Goal: Information Seeking & Learning: Learn about a topic

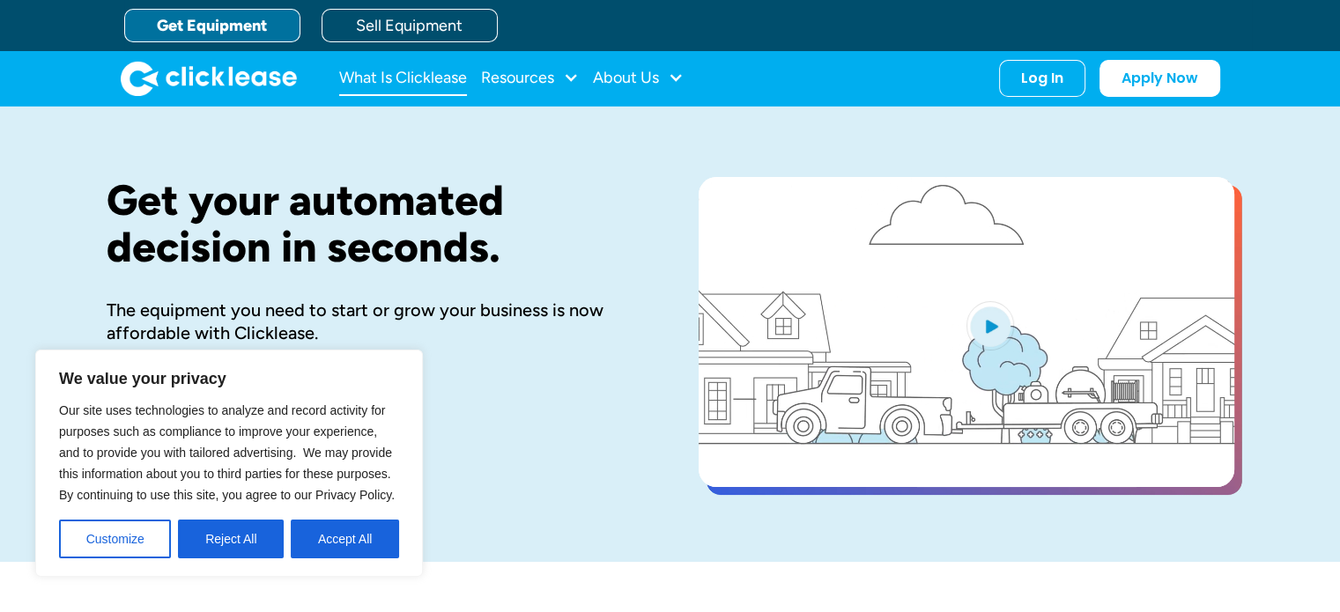
click at [443, 86] on link "What Is Clicklease" at bounding box center [403, 78] width 128 height 35
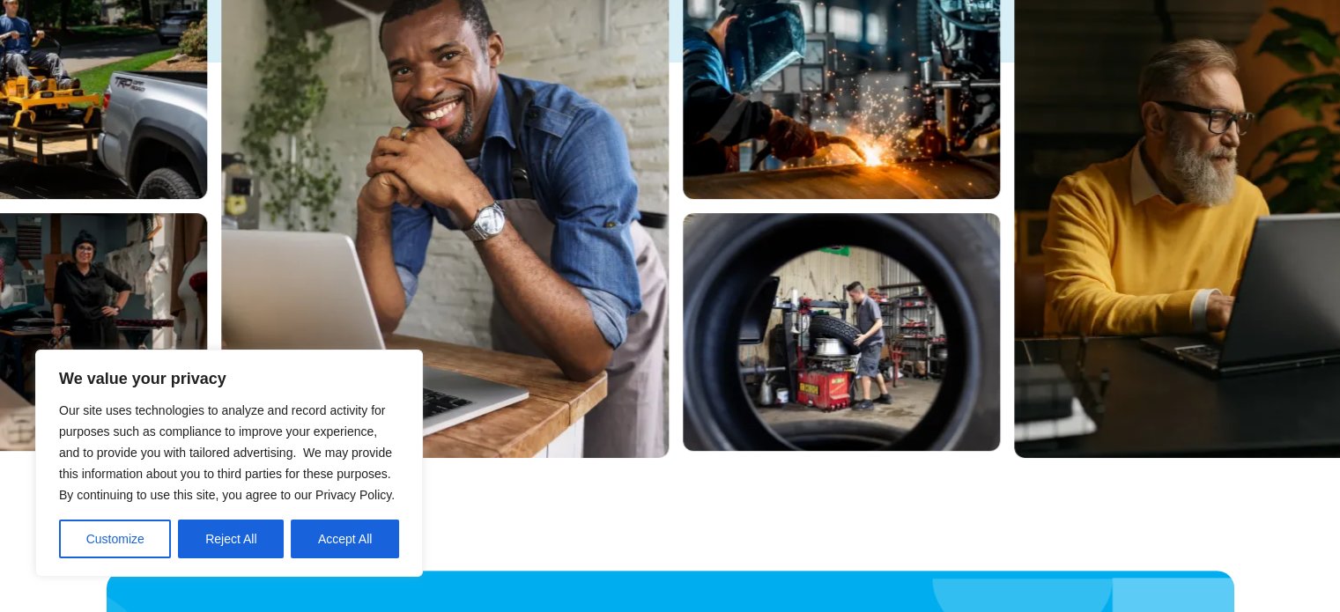
scroll to position [441, 0]
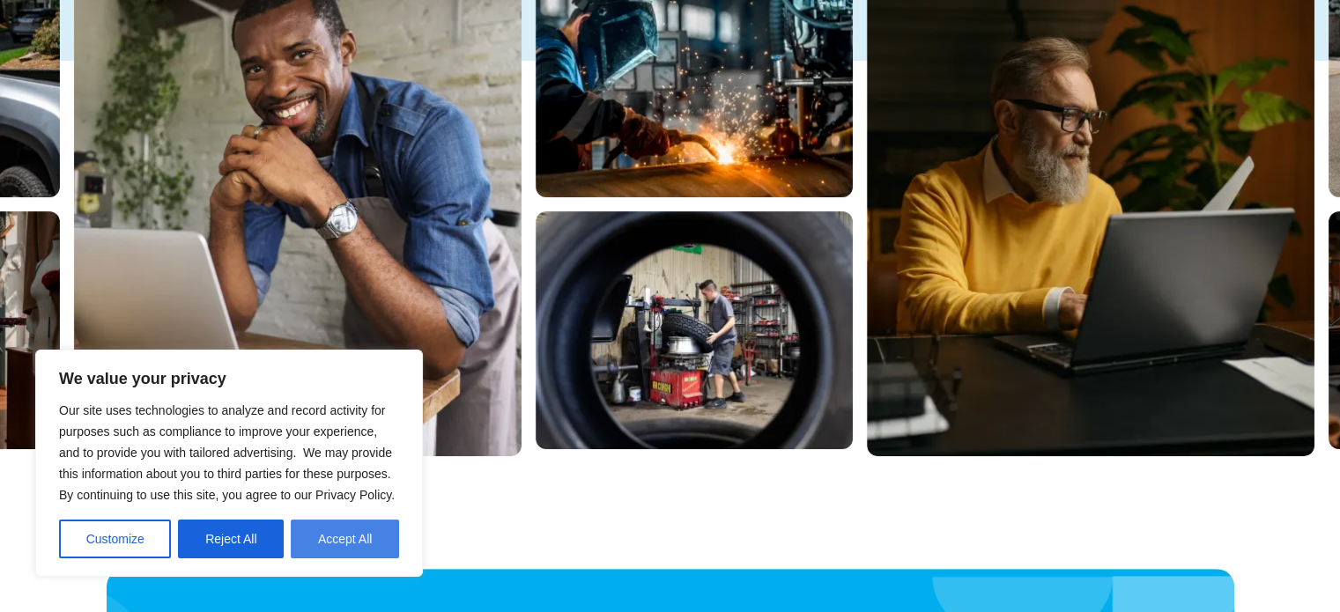
click at [314, 536] on button "Accept All" at bounding box center [345, 539] width 108 height 39
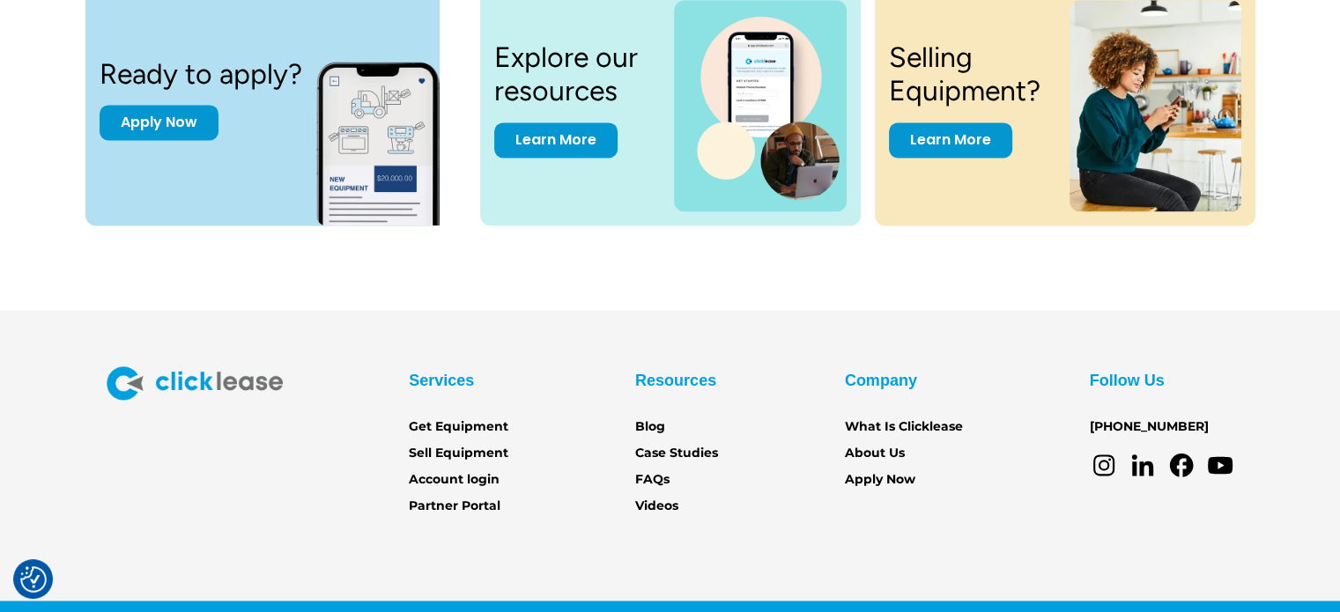
scroll to position [2510, 0]
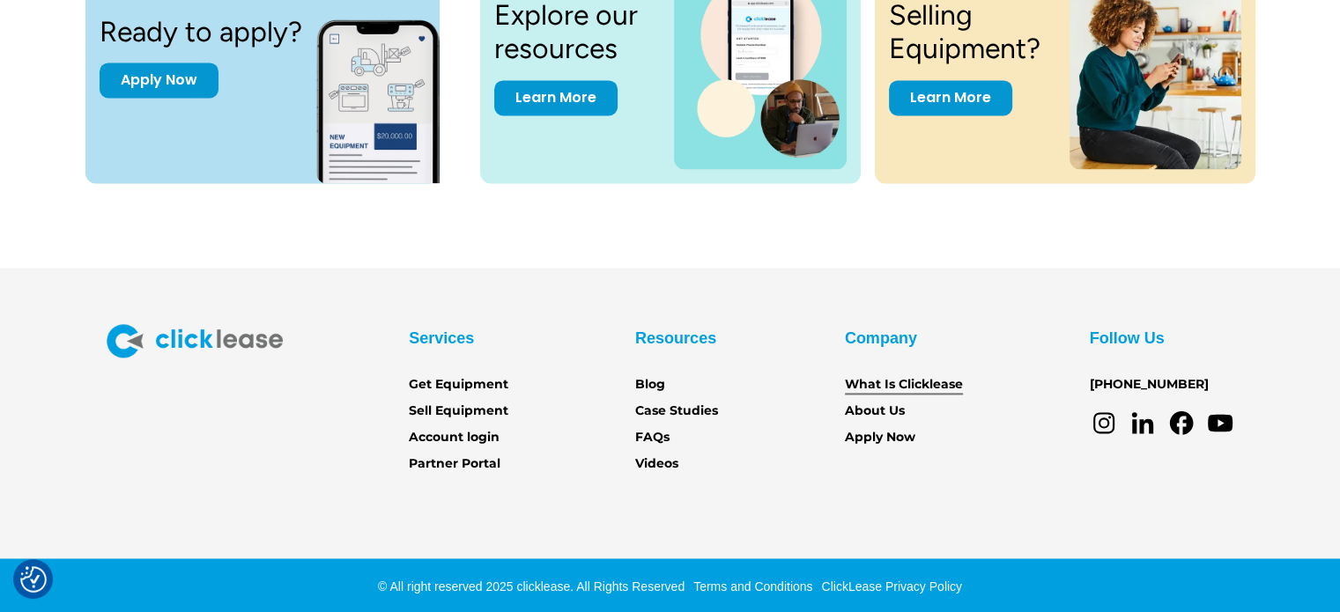
click at [921, 380] on link "What Is Clicklease" at bounding box center [904, 384] width 118 height 19
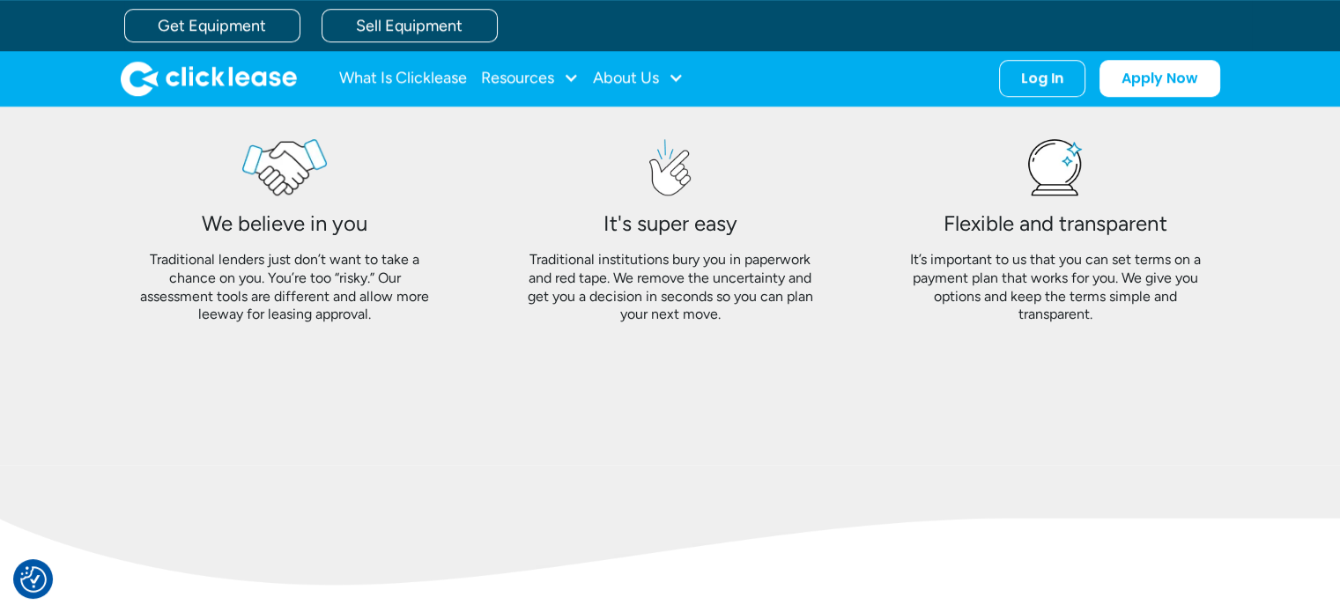
scroll to position [1498, 0]
